Goal: Transaction & Acquisition: Purchase product/service

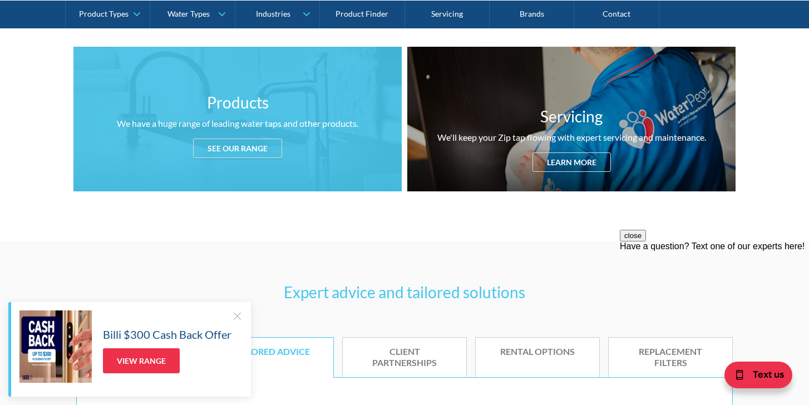
scroll to position [434, 0]
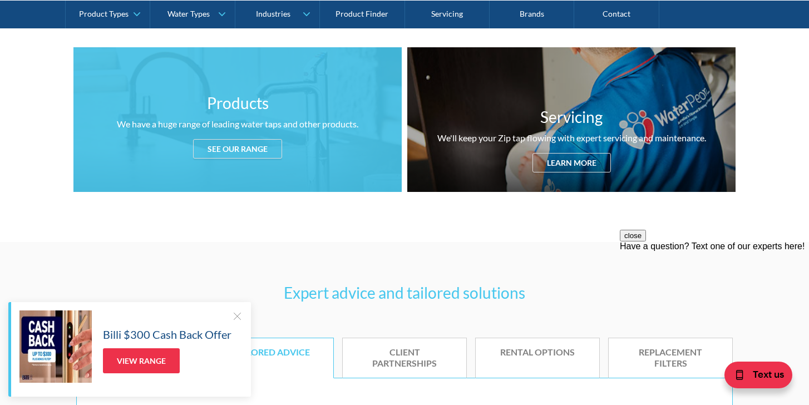
click at [230, 150] on div "See our range" at bounding box center [237, 148] width 89 height 19
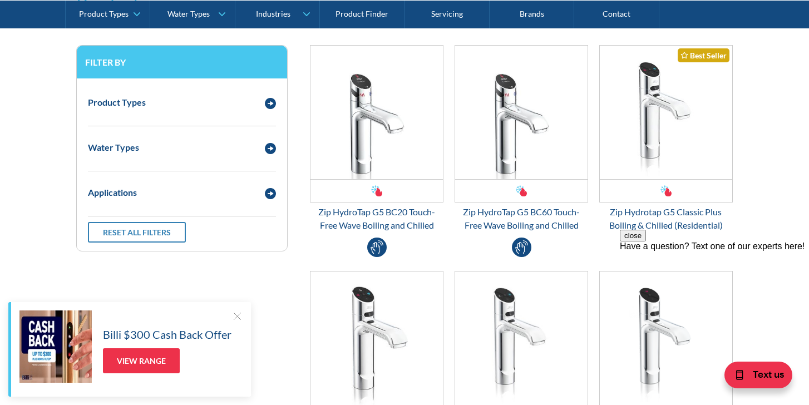
scroll to position [1489, 0]
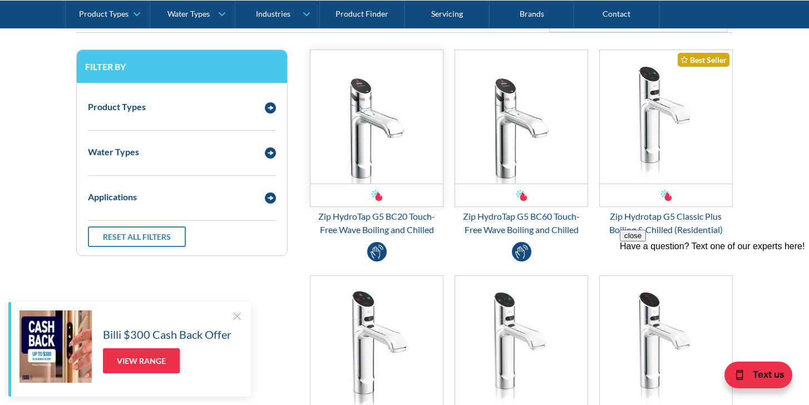
click at [392, 145] on img "Email Form 3" at bounding box center [376, 116] width 132 height 133
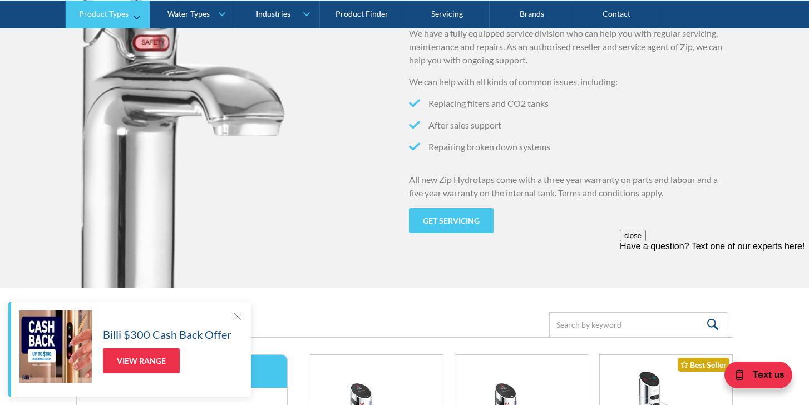
scroll to position [1179, 0]
